Goal: Task Accomplishment & Management: Use online tool/utility

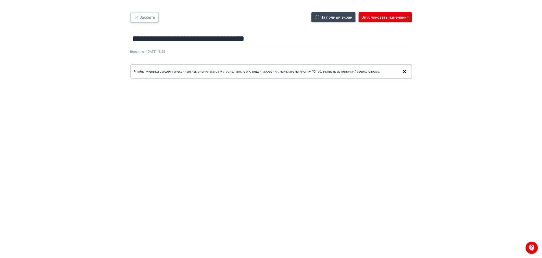
click at [150, 17] on button "Закрыть" at bounding box center [144, 17] width 28 height 10
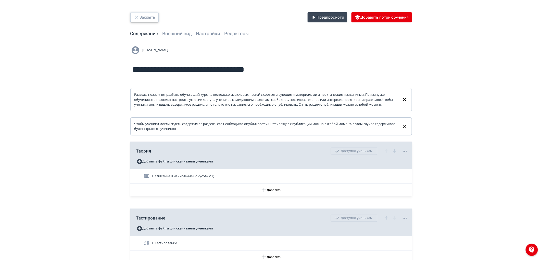
click at [146, 20] on button "Закрыть" at bounding box center [144, 17] width 28 height 10
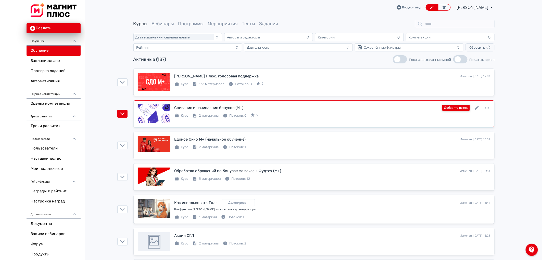
click at [464, 108] on button "Добавить поток" at bounding box center [456, 108] width 28 height 6
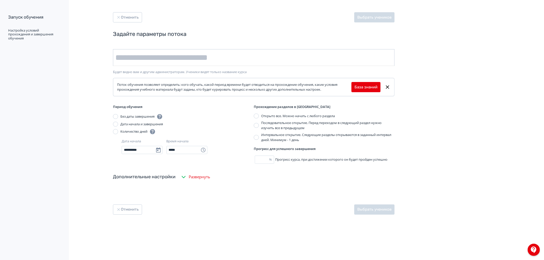
click at [153, 56] on input "text" at bounding box center [253, 57] width 281 height 17
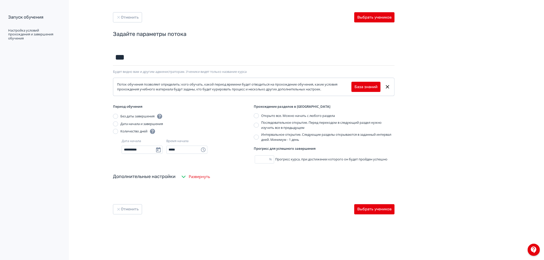
type input "********"
click at [386, 206] on button "Выбрать учеников" at bounding box center [374, 209] width 40 height 10
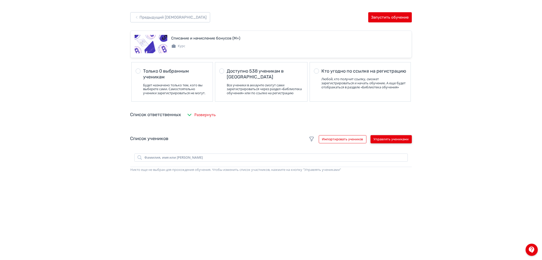
click at [381, 142] on button "Управлять учениками" at bounding box center [390, 139] width 41 height 8
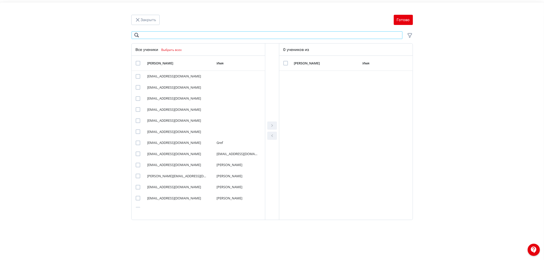
click at [144, 35] on input "Modal" at bounding box center [266, 35] width 271 height 8
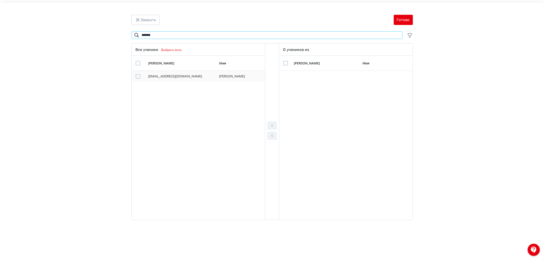
type input "*******"
click at [137, 76] on div "Modal" at bounding box center [138, 76] width 5 height 5
click at [274, 122] on button "Modal" at bounding box center [272, 126] width 10 height 8
click at [403, 20] on button "Готово" at bounding box center [403, 20] width 19 height 10
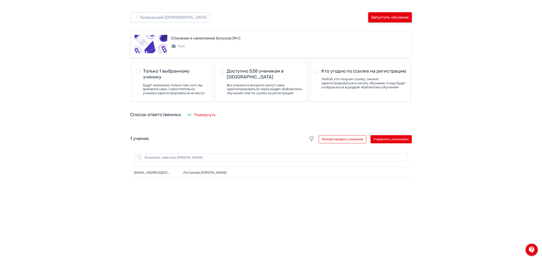
click at [401, 16] on button "Запустить обучение" at bounding box center [390, 17] width 44 height 10
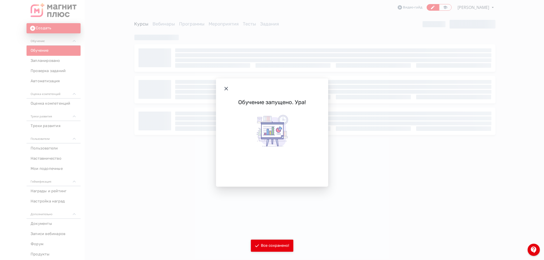
click at [150, 14] on div "Обучение запущено. Ура!" at bounding box center [272, 130] width 544 height 260
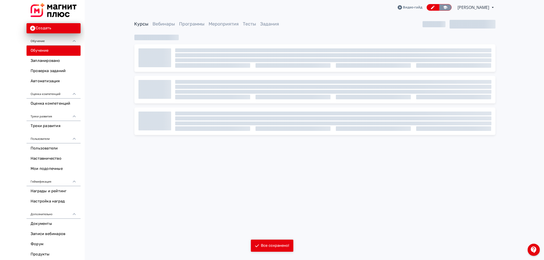
click at [443, 8] on icon at bounding box center [445, 7] width 5 height 5
